Goal: Task Accomplishment & Management: Manage account settings

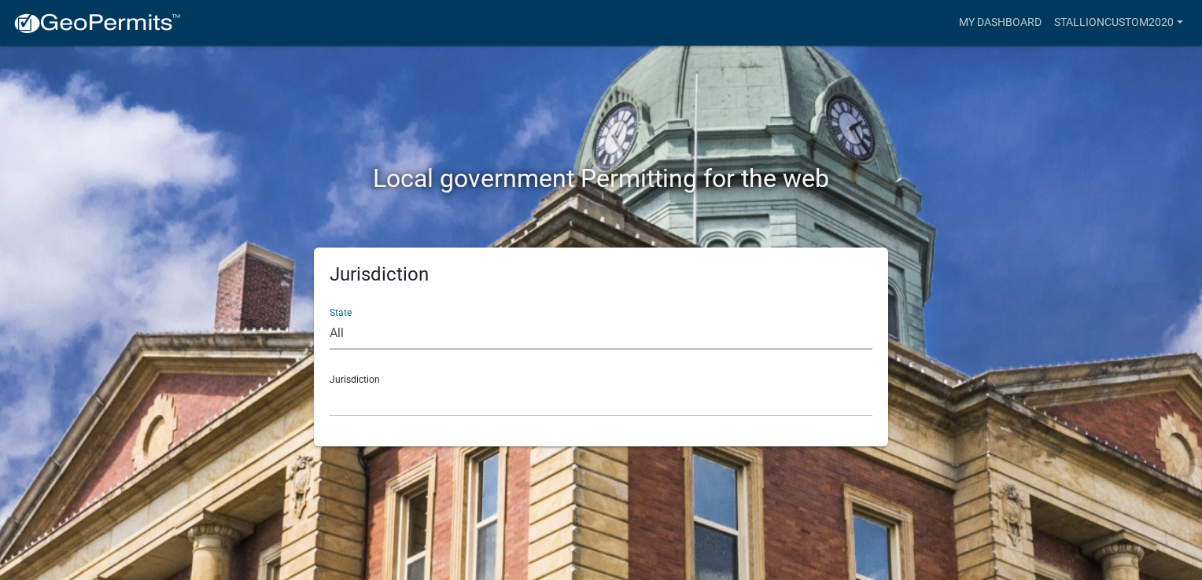
click at [438, 321] on select "All [US_STATE] [US_STATE] [US_STATE] [US_STATE] [US_STATE] [US_STATE] [US_STATE…" at bounding box center [601, 334] width 543 height 32
select select "[US_STATE]"
click at [330, 318] on select "All [US_STATE] [US_STATE] [US_STATE] [US_STATE] [US_STATE] [US_STATE] [US_STATE…" at bounding box center [601, 334] width 543 height 32
click at [454, 390] on select "[GEOGRAPHIC_DATA], [US_STATE][PERSON_NAME][GEOGRAPHIC_DATA], [US_STATE][PERSON_…" at bounding box center [601, 401] width 543 height 32
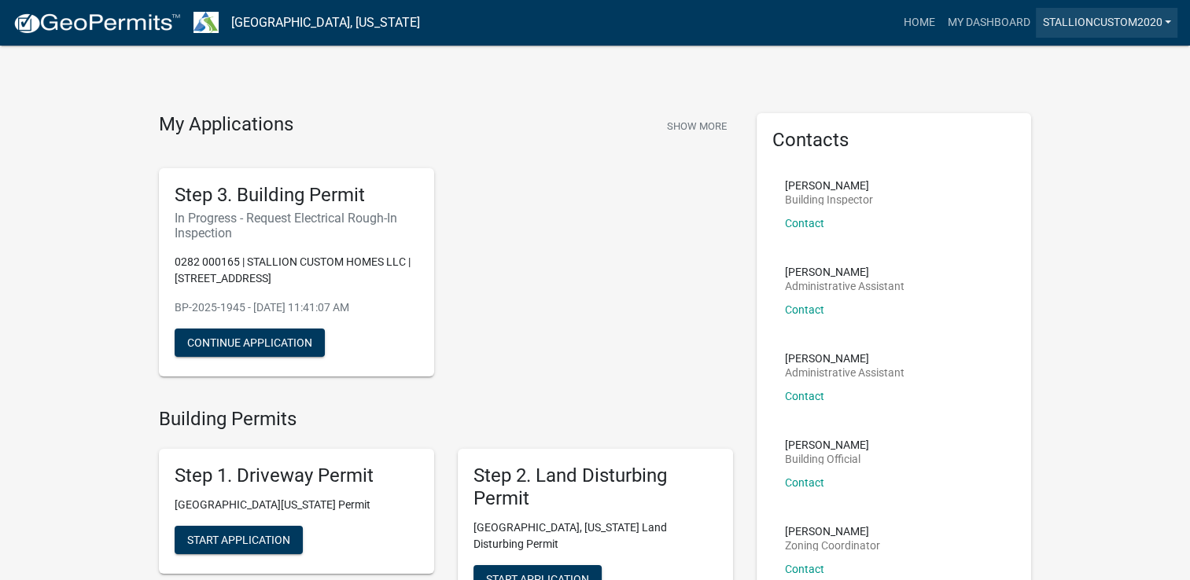
click at [1107, 17] on link "stallioncustom2020" at bounding box center [1107, 23] width 142 height 30
click at [1102, 61] on link "Account" at bounding box center [1115, 65] width 126 height 38
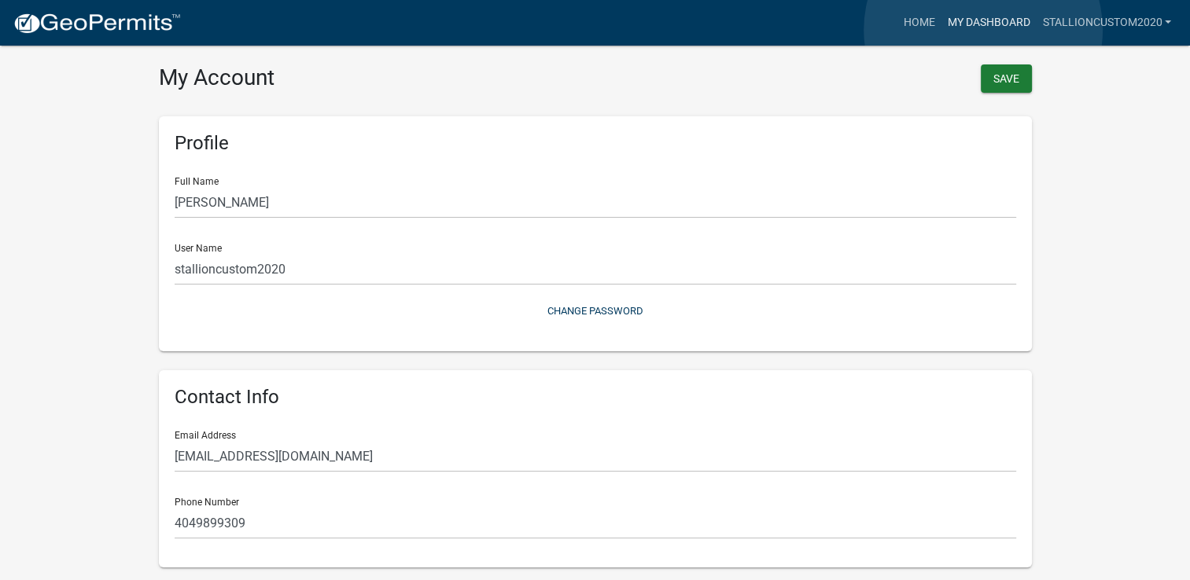
click at [983, 30] on link "My Dashboard" at bounding box center [988, 23] width 95 height 30
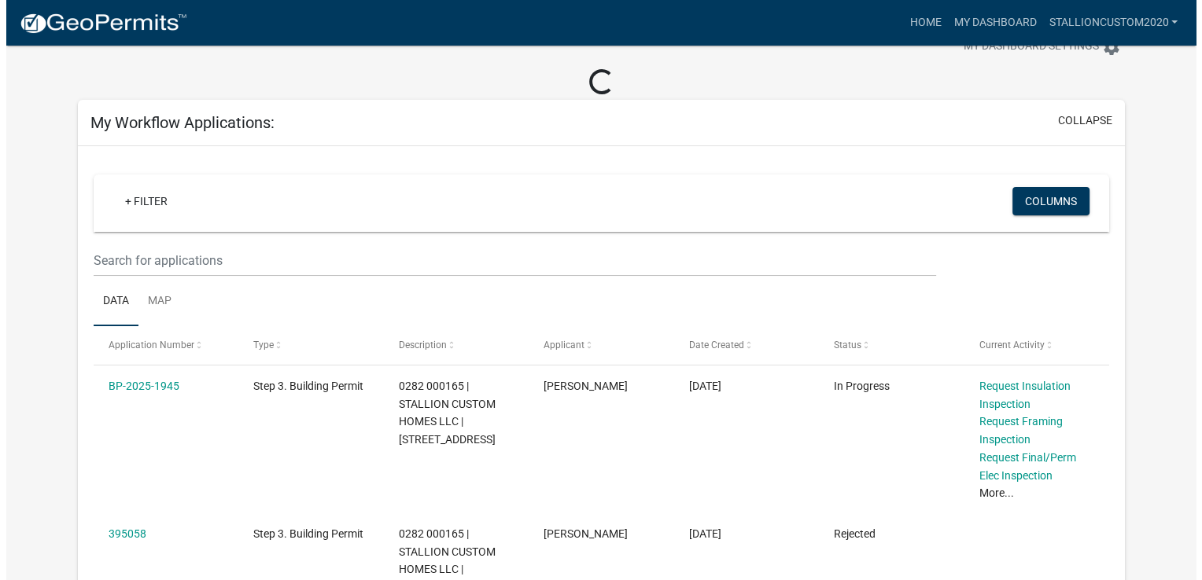
scroll to position [79, 0]
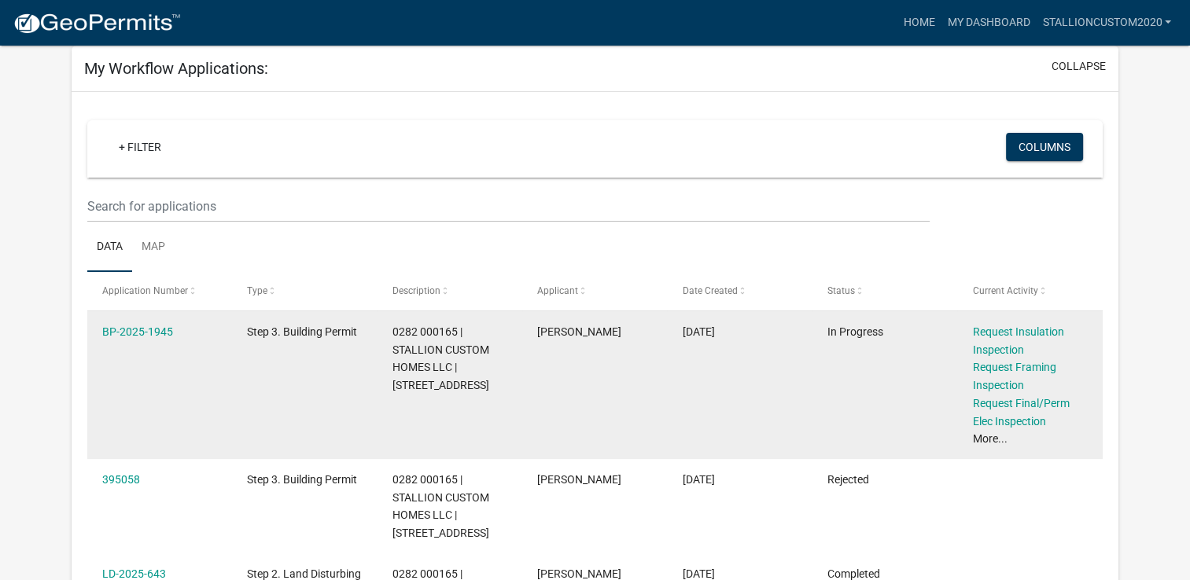
click at [978, 444] on link "More..." at bounding box center [989, 439] width 35 height 13
